Goal: Navigation & Orientation: Find specific page/section

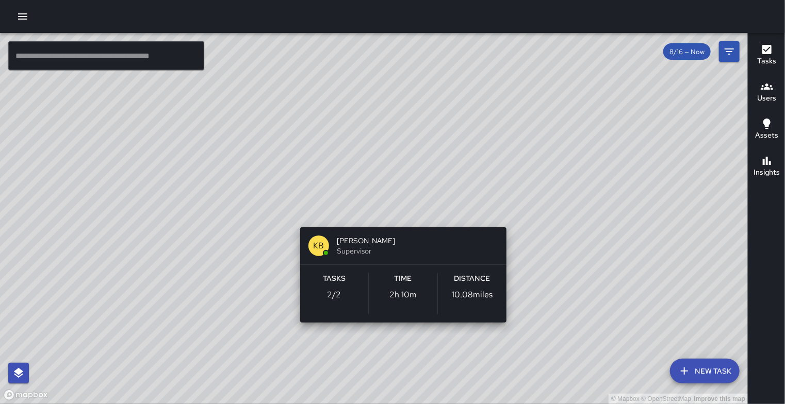
click at [400, 214] on div "© Mapbox © OpenStreetMap Improve this map KB [PERSON_NAME] Supervisor Tasks 2 /…" at bounding box center [374, 218] width 748 height 371
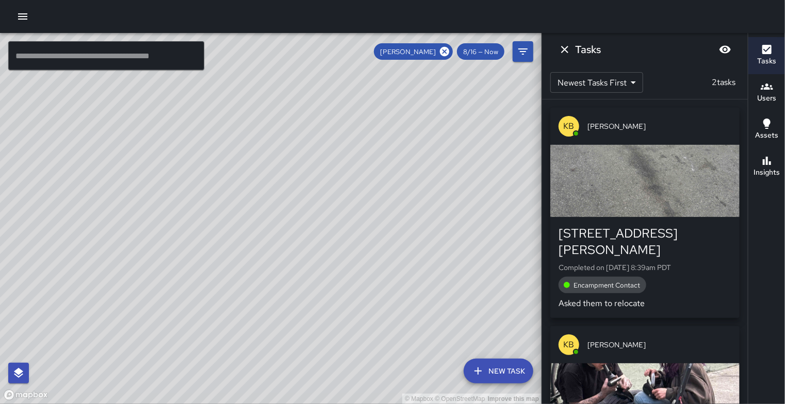
click at [400, 214] on div "© Mapbox © OpenStreetMap Improve this map" at bounding box center [270, 218] width 541 height 371
drag, startPoint x: 294, startPoint y: 144, endPoint x: 301, endPoint y: 228, distance: 84.8
click at [301, 228] on div "© Mapbox © OpenStreetMap Improve this map" at bounding box center [270, 218] width 541 height 371
drag, startPoint x: 126, startPoint y: 144, endPoint x: 157, endPoint y: 209, distance: 72.7
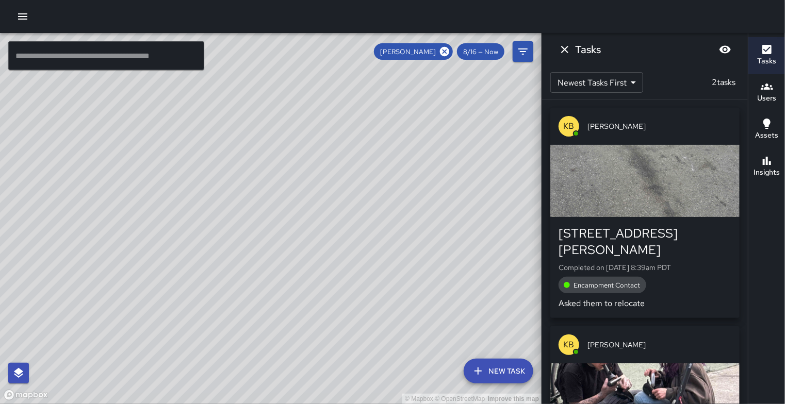
click at [157, 209] on div "© Mapbox © OpenStreetMap Improve this map" at bounding box center [270, 218] width 541 height 371
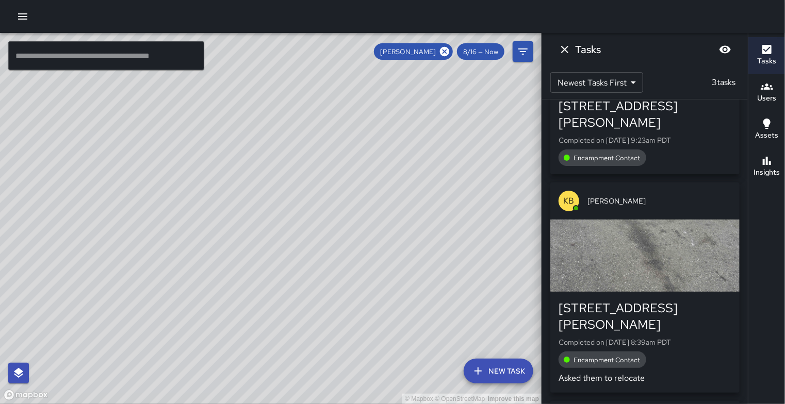
scroll to position [148, 0]
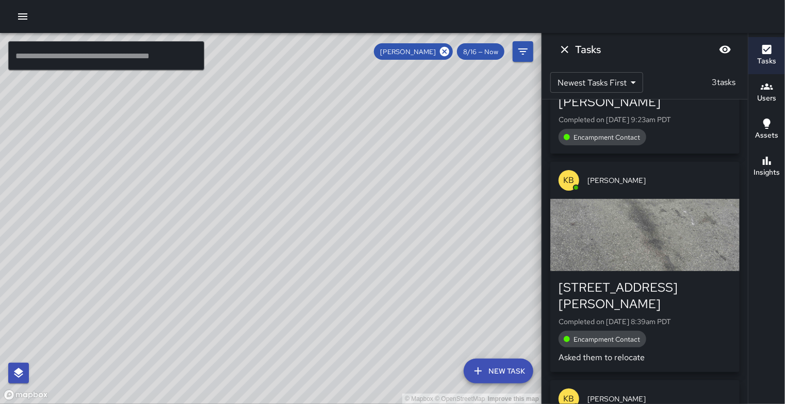
click at [26, 105] on div "© Mapbox © OpenStreetMap Improve this map" at bounding box center [270, 218] width 541 height 371
